Goal: Task Accomplishment & Management: Use online tool/utility

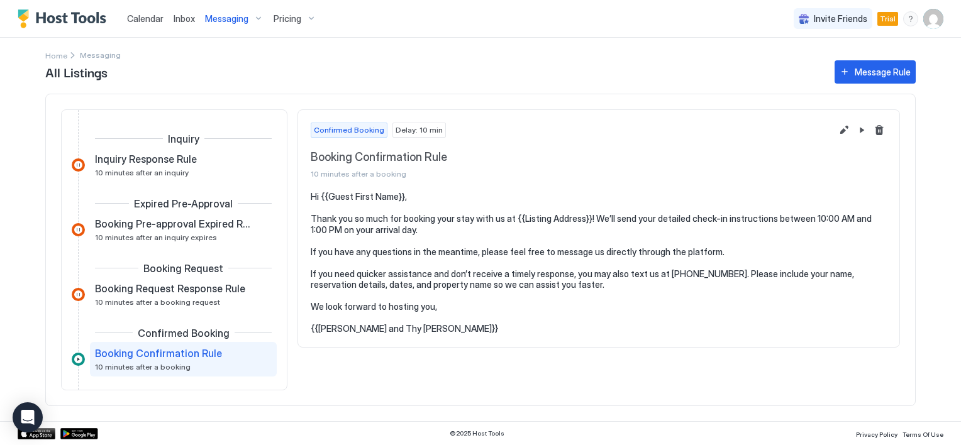
scroll to position [109, 0]
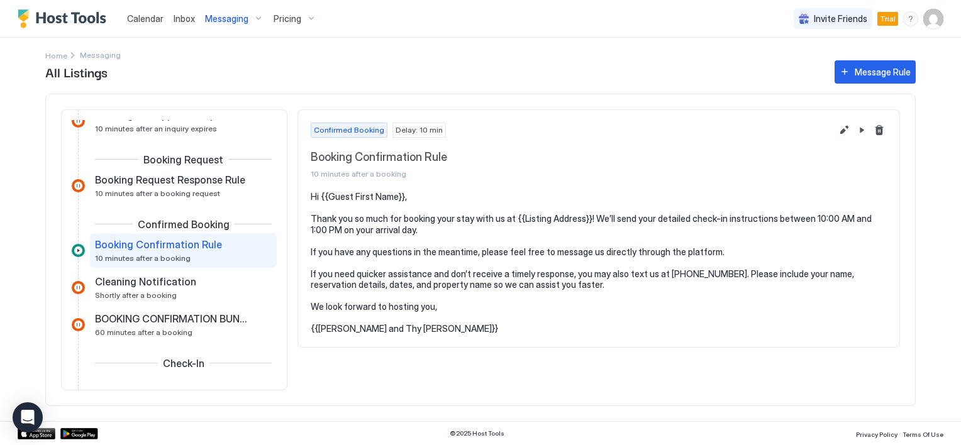
click at [412, 328] on pre "Hi {{Guest First Name}}, Thank you so much for booking your stay with us at {{L…" at bounding box center [599, 262] width 576 height 143
click at [333, 205] on pre "Hi {{Guest First Name}}, Thank you so much for booking your stay with us at {{L…" at bounding box center [599, 262] width 576 height 143
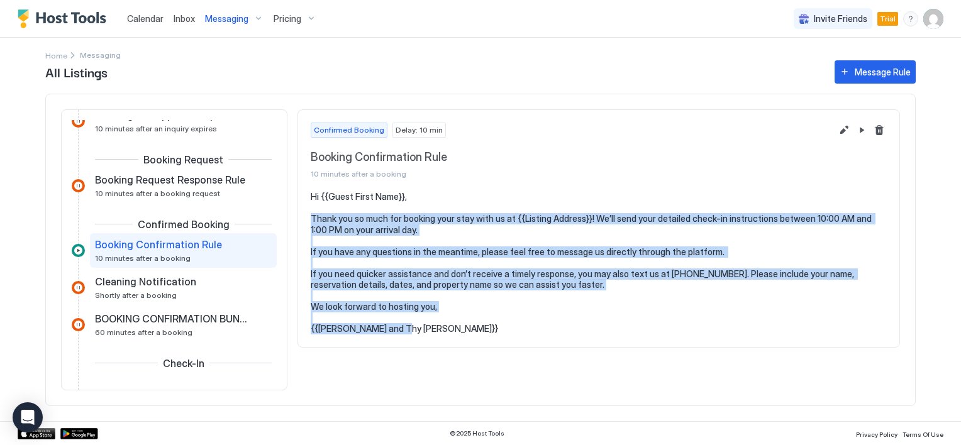
drag, startPoint x: 312, startPoint y: 216, endPoint x: 422, endPoint y: 331, distance: 159.2
click at [422, 331] on pre "Hi {{Guest First Name}}, Thank you so much for booking your stay with us at {{L…" at bounding box center [599, 262] width 576 height 143
copy pre "Thank you so much for booking your stay with us at {{Listing Address}}! We’ll s…"
click at [536, 245] on pre "Hi {{Guest First Name}}, Thank you so much for booking your stay with us at {{L…" at bounding box center [599, 262] width 576 height 143
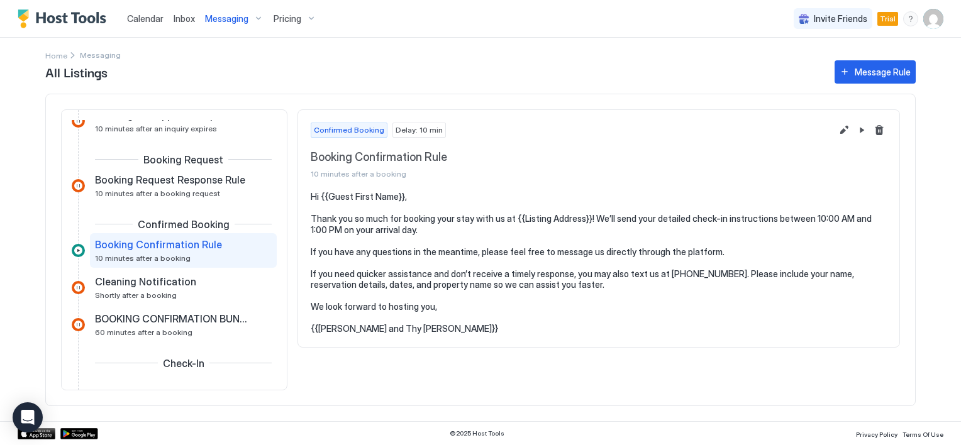
click at [543, 219] on pre "Hi {{Guest First Name}}, Thank you so much for booking your stay with us at {{L…" at bounding box center [599, 262] width 576 height 143
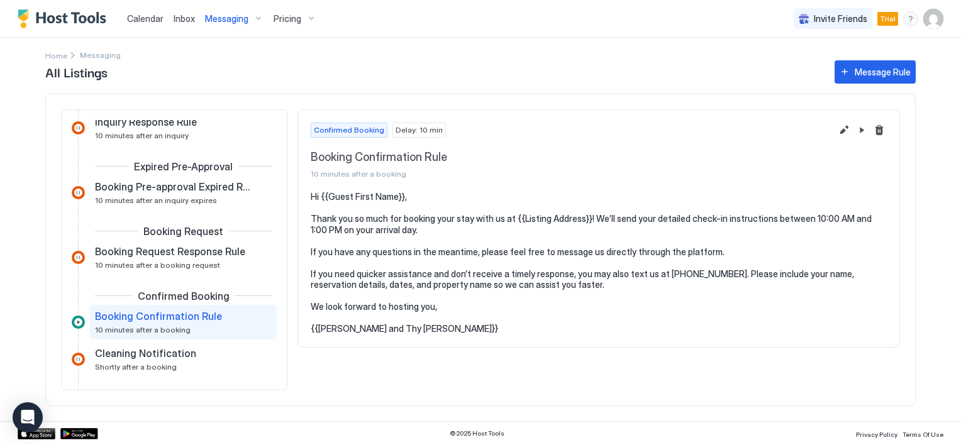
scroll to position [0, 0]
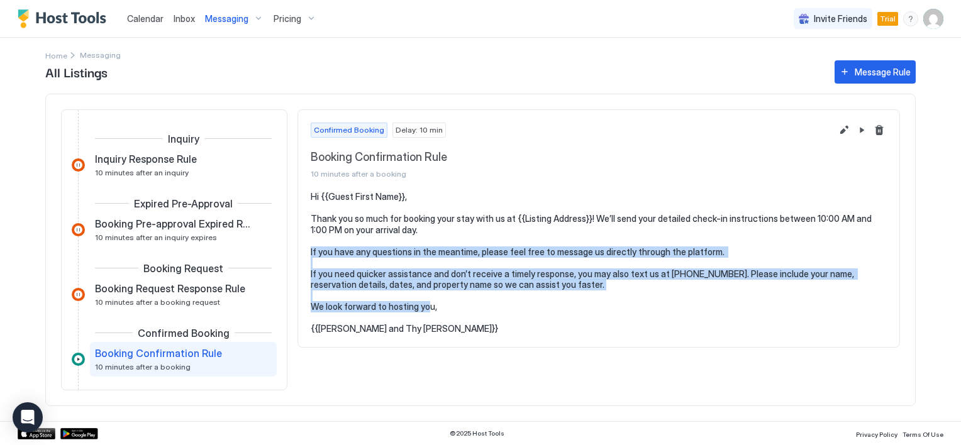
drag, startPoint x: 309, startPoint y: 250, endPoint x: 448, endPoint y: 307, distance: 150.3
click at [448, 307] on section "Hi {{Guest First Name}}, Thank you so much for booking your stay with us at {{L…" at bounding box center [598, 269] width 601 height 156
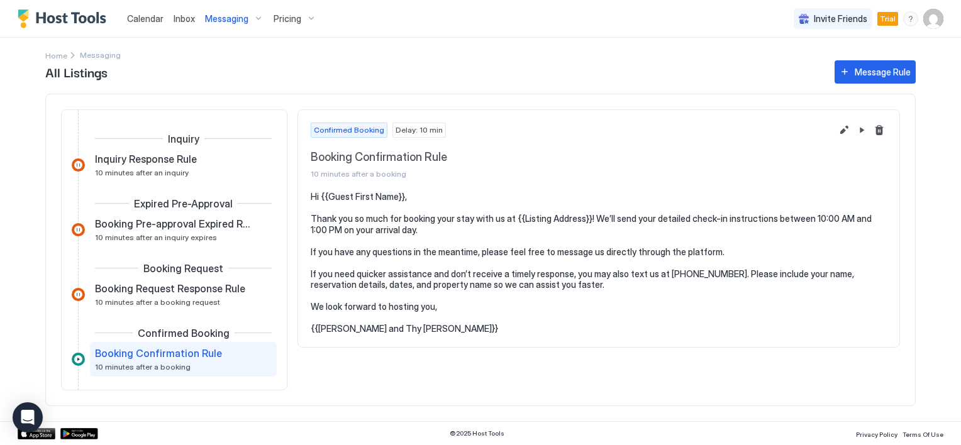
drag, startPoint x: 448, startPoint y: 307, endPoint x: 465, endPoint y: 319, distance: 20.2
click at [465, 319] on pre "Hi {{Guest First Name}}, Thank you so much for booking your stay with us at {{L…" at bounding box center [599, 262] width 576 height 143
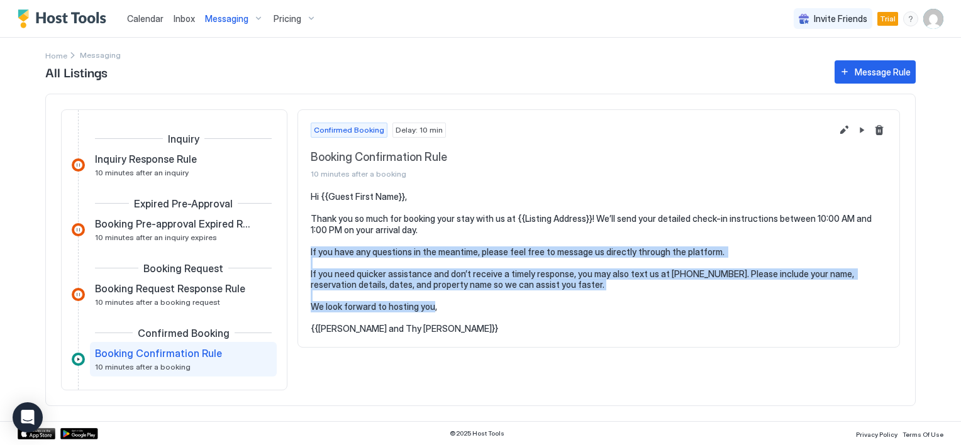
drag, startPoint x: 311, startPoint y: 250, endPoint x: 438, endPoint y: 314, distance: 142.6
click at [438, 314] on pre "Hi {{Guest First Name}}, Thank you so much for booking your stay with us at {{L…" at bounding box center [599, 262] width 576 height 143
copy pre "If you have any questions in the meantime, please feel free to message us direc…"
